Goal: Information Seeking & Learning: Check status

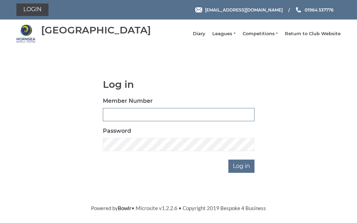
click at [147, 118] on input "Member Number" at bounding box center [178, 114] width 151 height 13
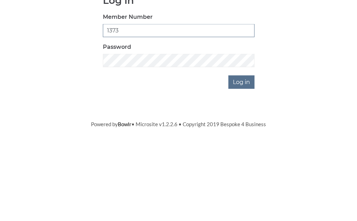
type input "1373"
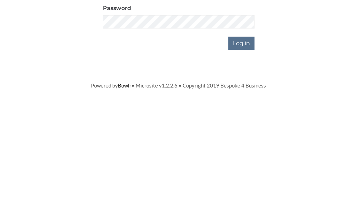
click at [241, 159] on input "Log in" at bounding box center [241, 165] width 26 height 13
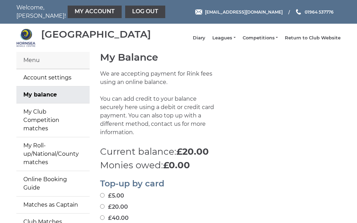
click at [235, 38] on link "Leagues" at bounding box center [223, 38] width 23 height 6
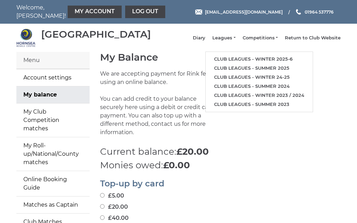
click at [274, 61] on link "Club leagues - Winter 2025-6" at bounding box center [258, 59] width 107 height 9
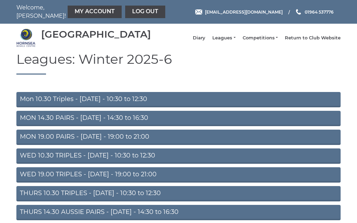
click at [81, 103] on link "Mon 10.30 Triples - Monday - 10:30 to 12:30" at bounding box center [178, 99] width 324 height 15
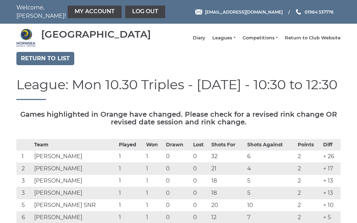
click at [126, 14] on link "Log out" at bounding box center [145, 12] width 40 height 13
